Goal: Information Seeking & Learning: Learn about a topic

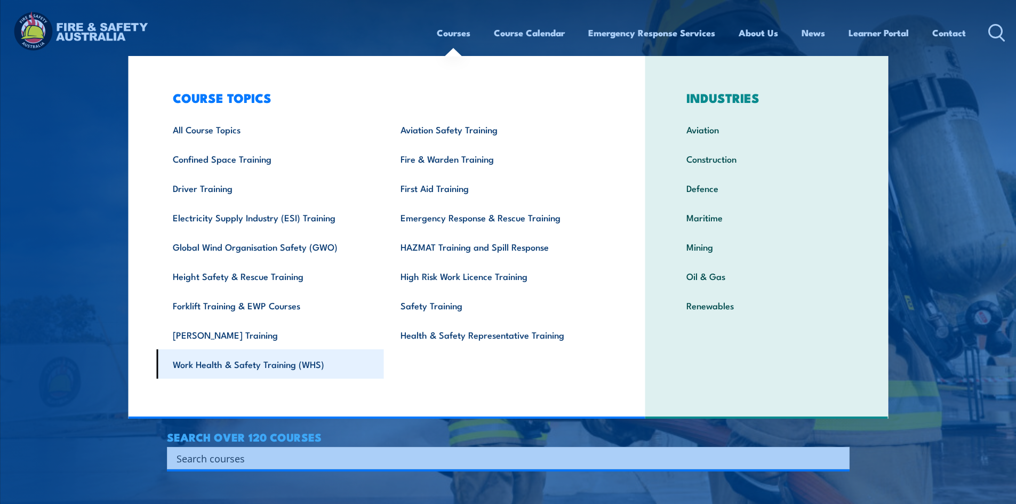
click at [235, 361] on link "Work Health & Safety Training (WHS)" at bounding box center [270, 363] width 228 height 29
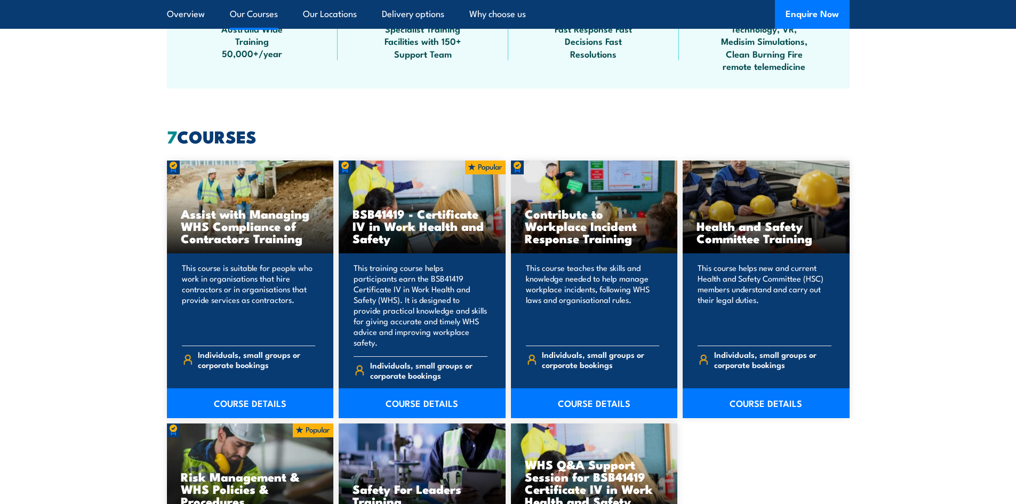
scroll to position [800, 0]
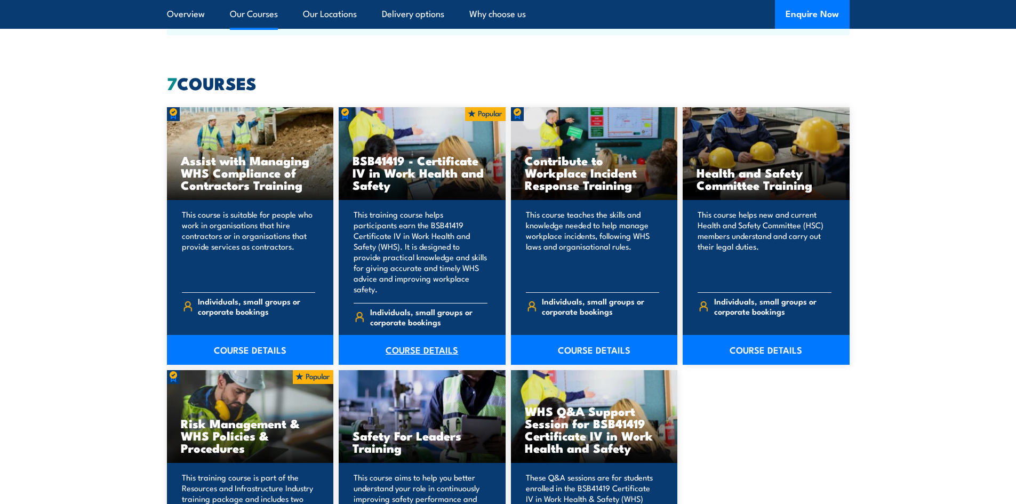
click at [410, 337] on link "COURSE DETAILS" at bounding box center [422, 350] width 167 height 30
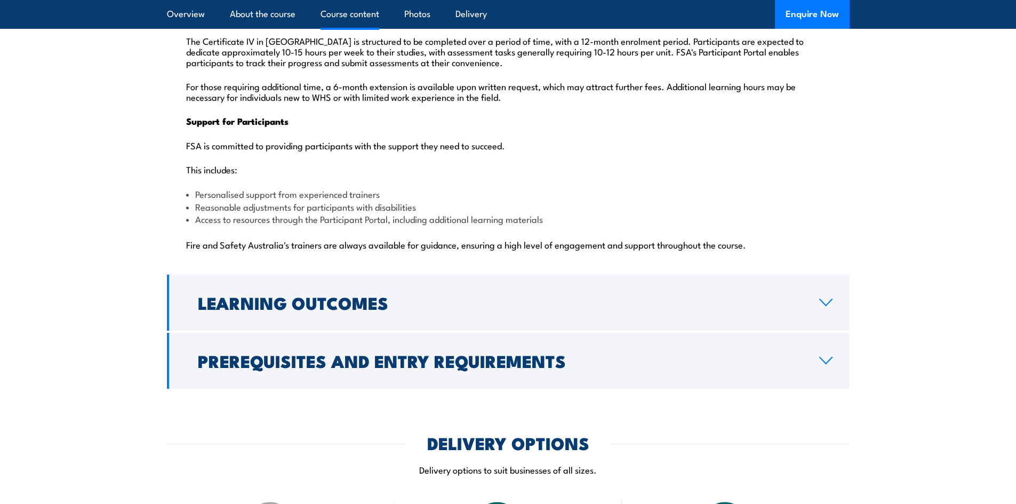
scroll to position [2613, 0]
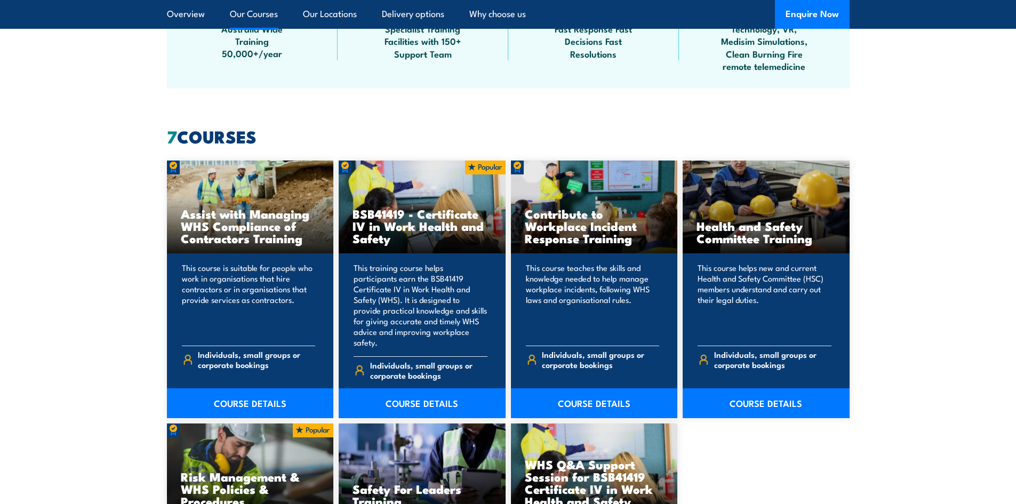
scroll to position [853, 0]
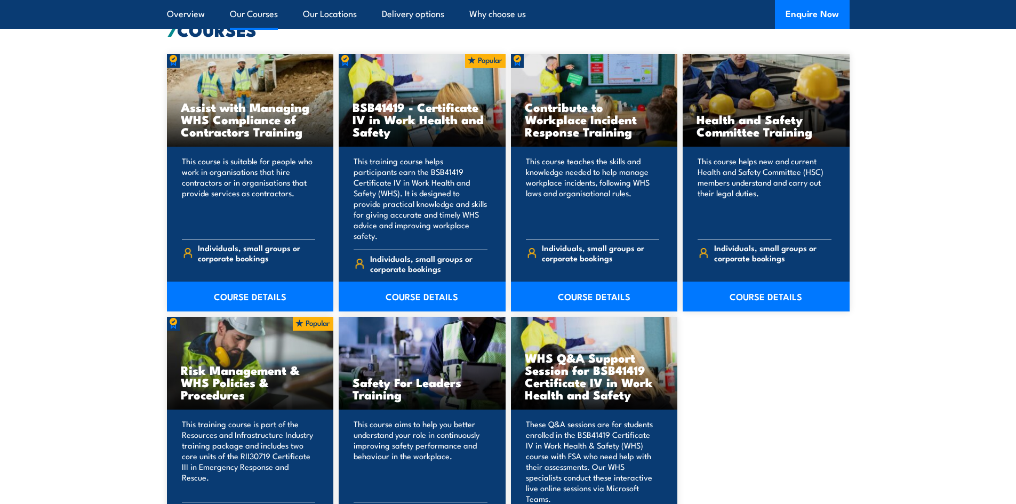
click at [254, 14] on link "Our Courses" at bounding box center [254, 14] width 48 height 28
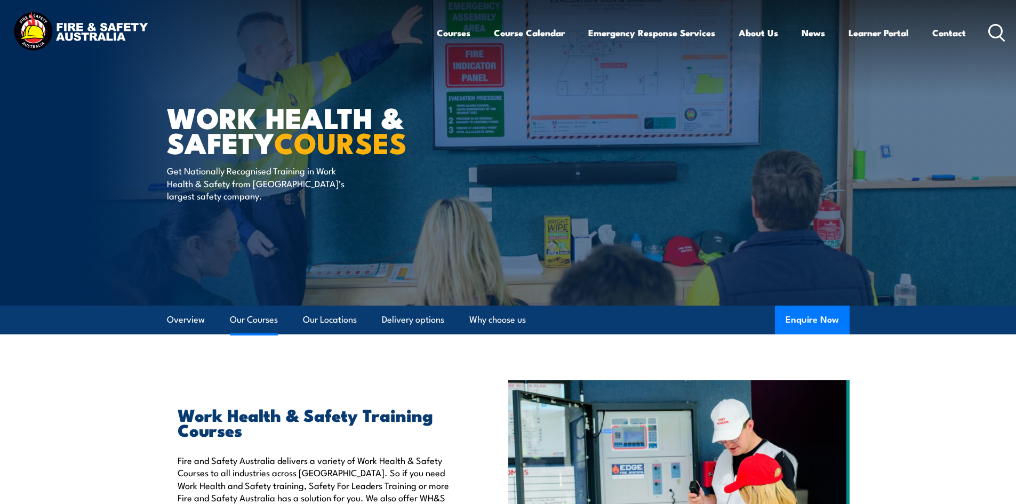
click at [257, 315] on link "Our Courses" at bounding box center [254, 320] width 48 height 28
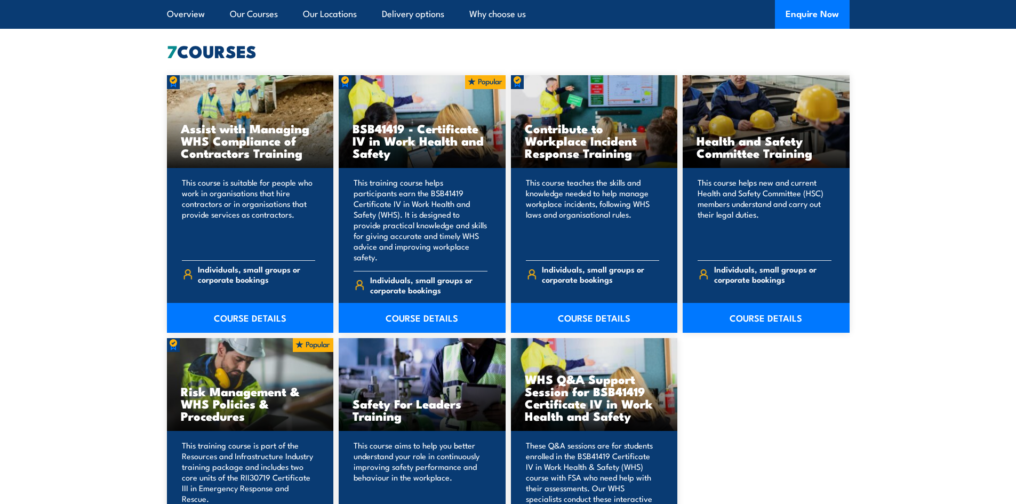
scroll to position [845, 0]
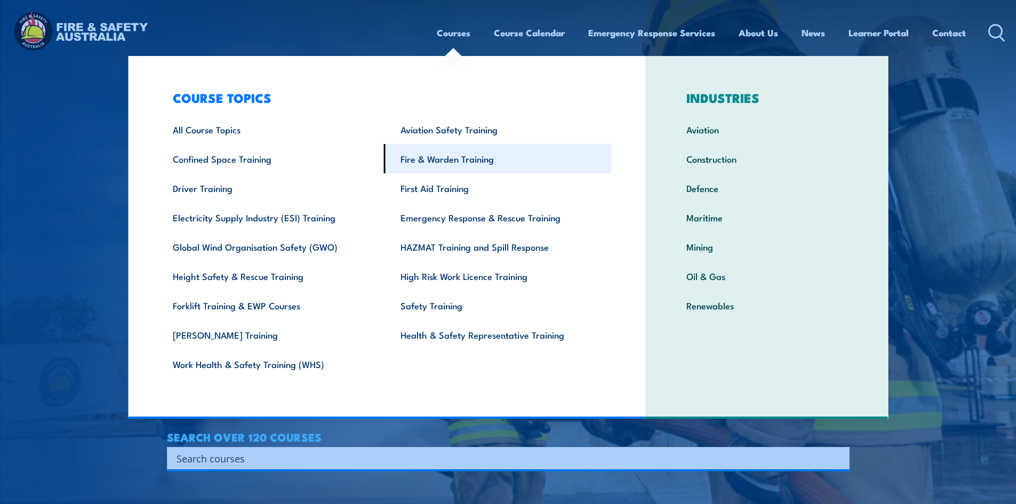
click at [485, 159] on link "Fire & Warden Training" at bounding box center [498, 158] width 228 height 29
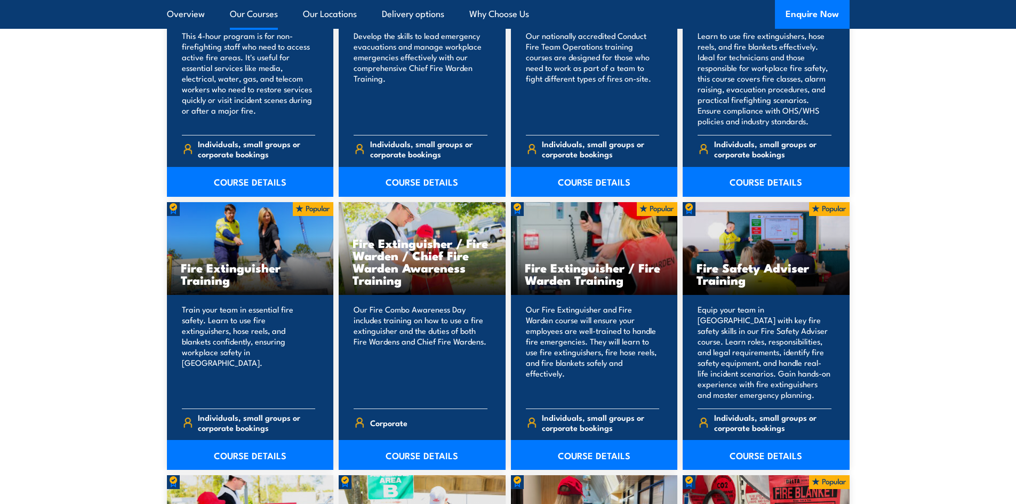
scroll to position [960, 0]
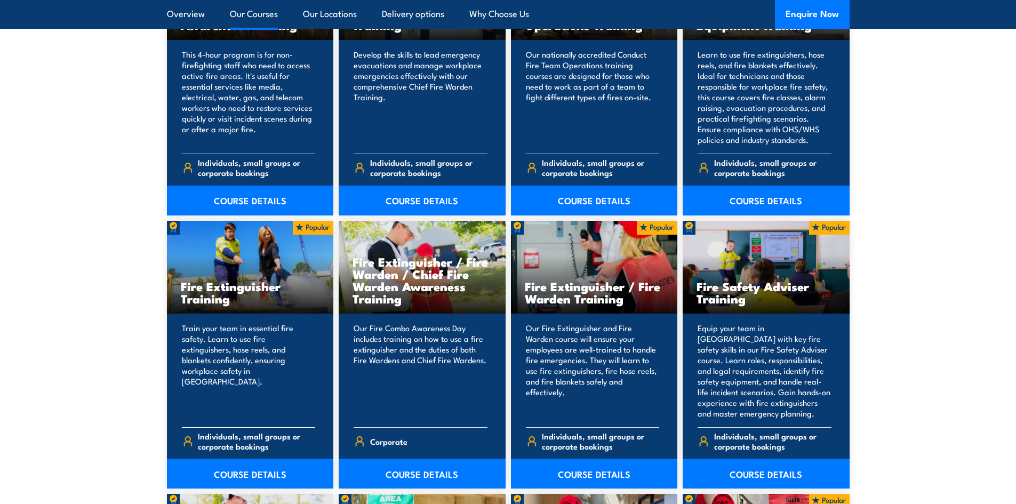
click at [212, 298] on h3 "Fire Extinguisher Training" at bounding box center [250, 292] width 139 height 25
click at [233, 473] on link "COURSE DETAILS" at bounding box center [250, 474] width 167 height 30
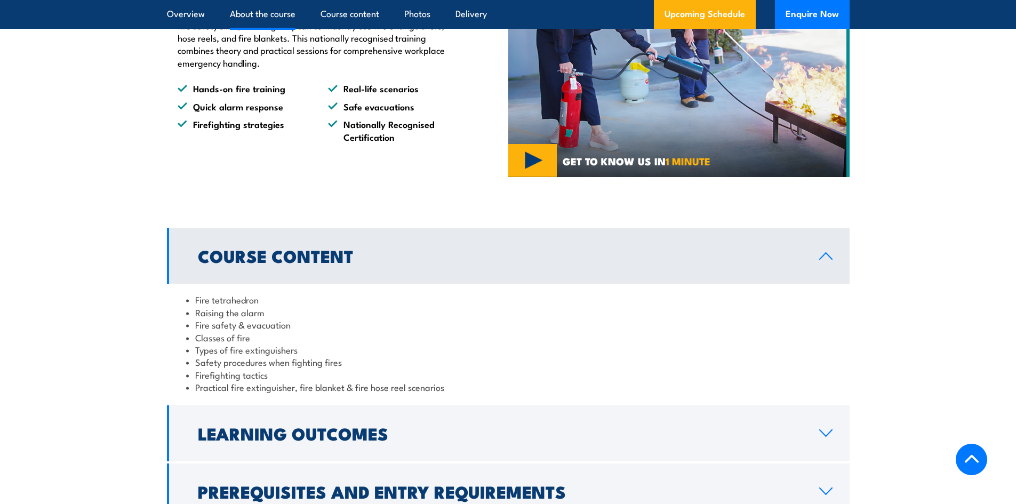
scroll to position [853, 0]
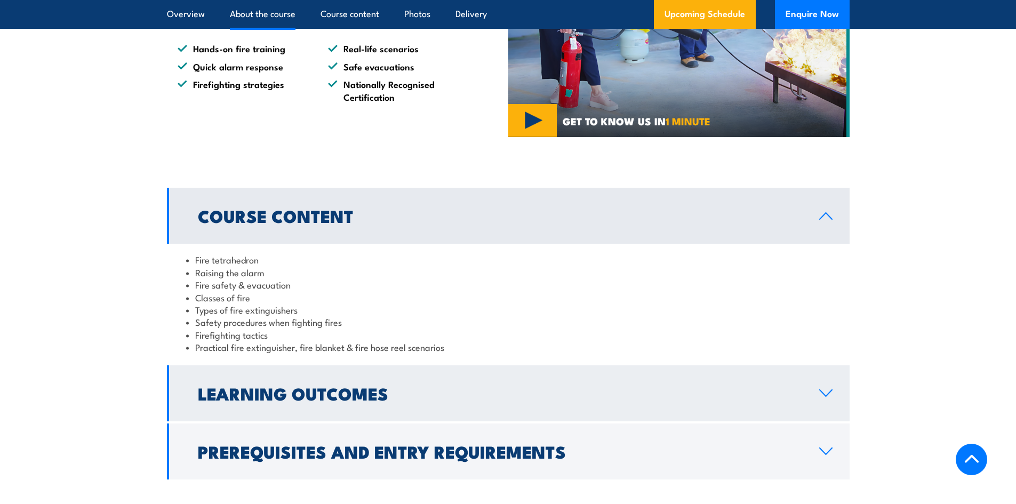
click at [822, 391] on icon at bounding box center [826, 393] width 14 height 9
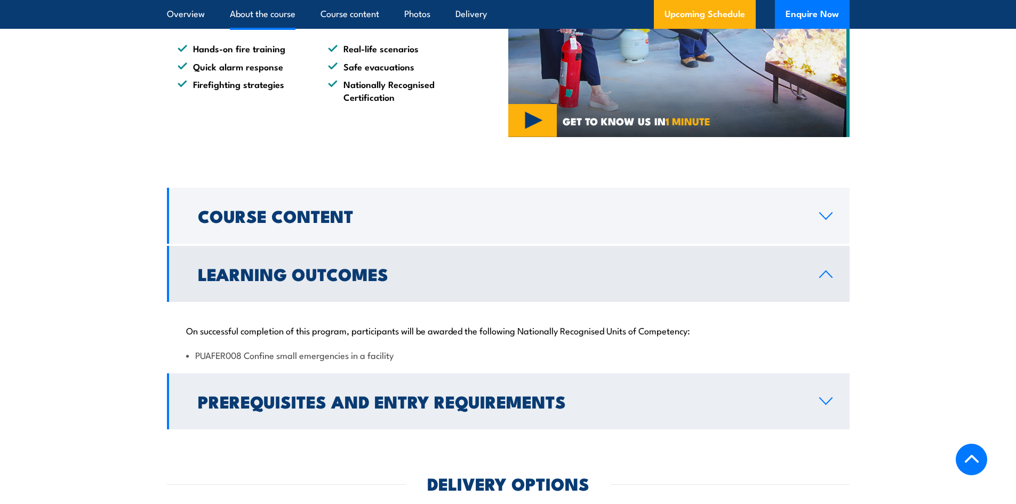
click at [827, 399] on icon at bounding box center [826, 401] width 14 height 9
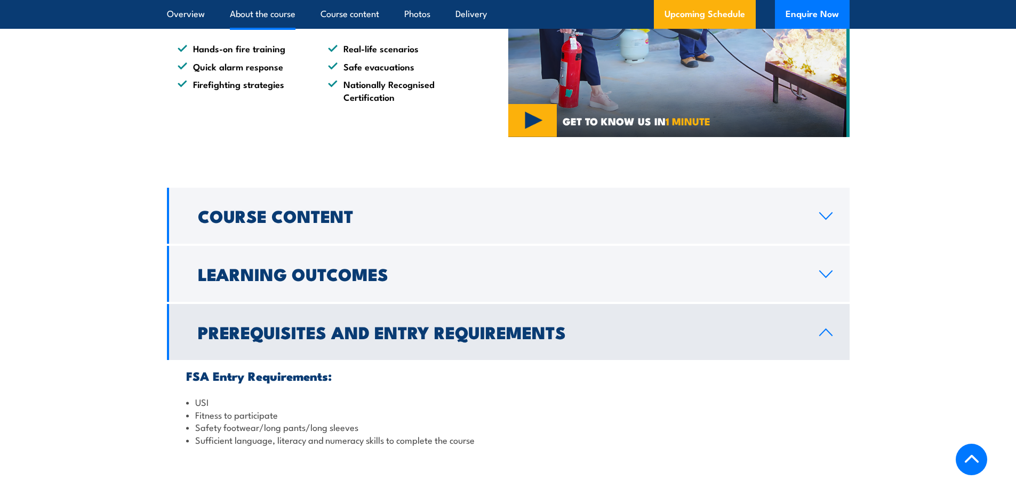
click at [823, 332] on icon at bounding box center [826, 332] width 12 height 6
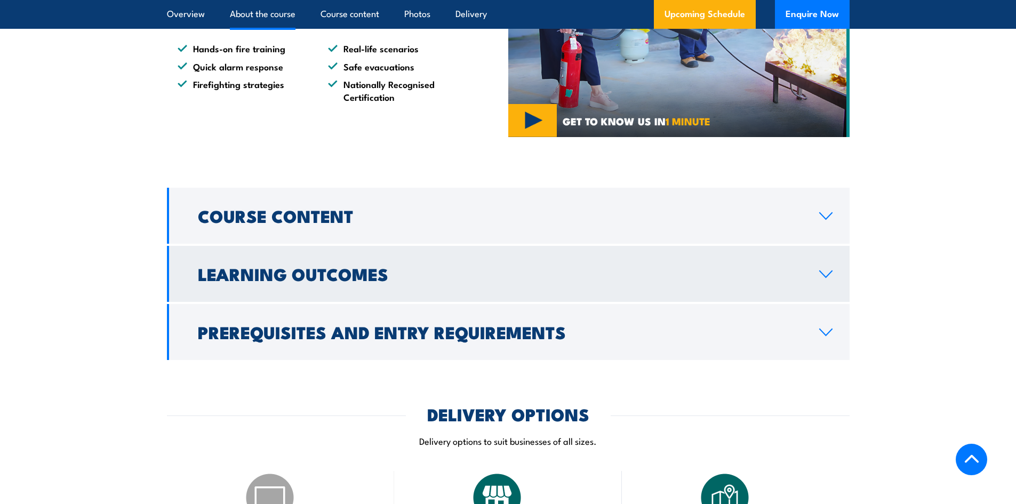
scroll to position [747, 0]
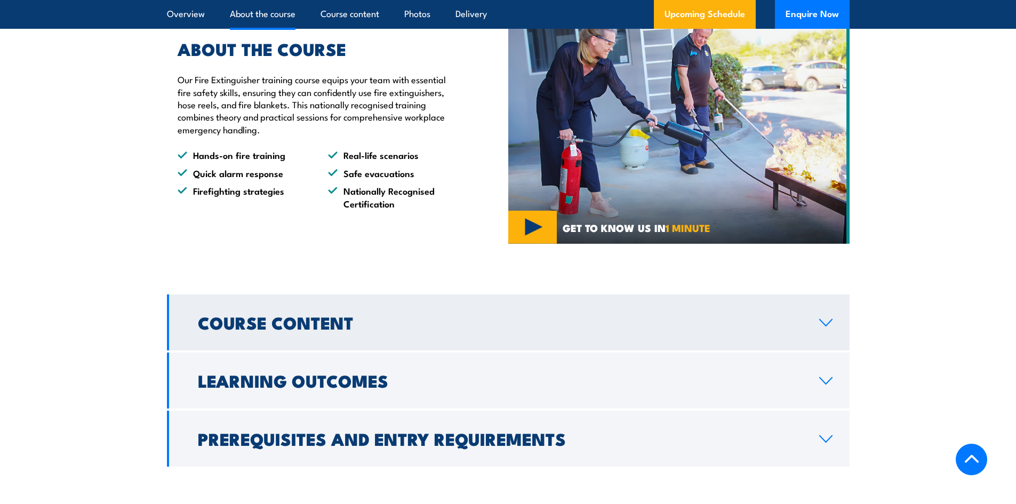
click at [823, 320] on icon at bounding box center [826, 322] width 14 height 9
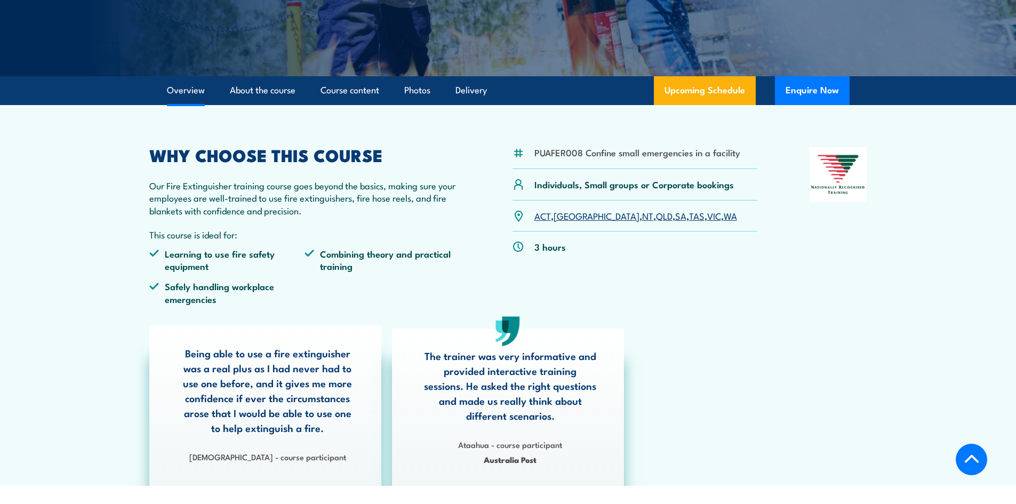
scroll to position [160, 0]
